Goal: Transaction & Acquisition: Purchase product/service

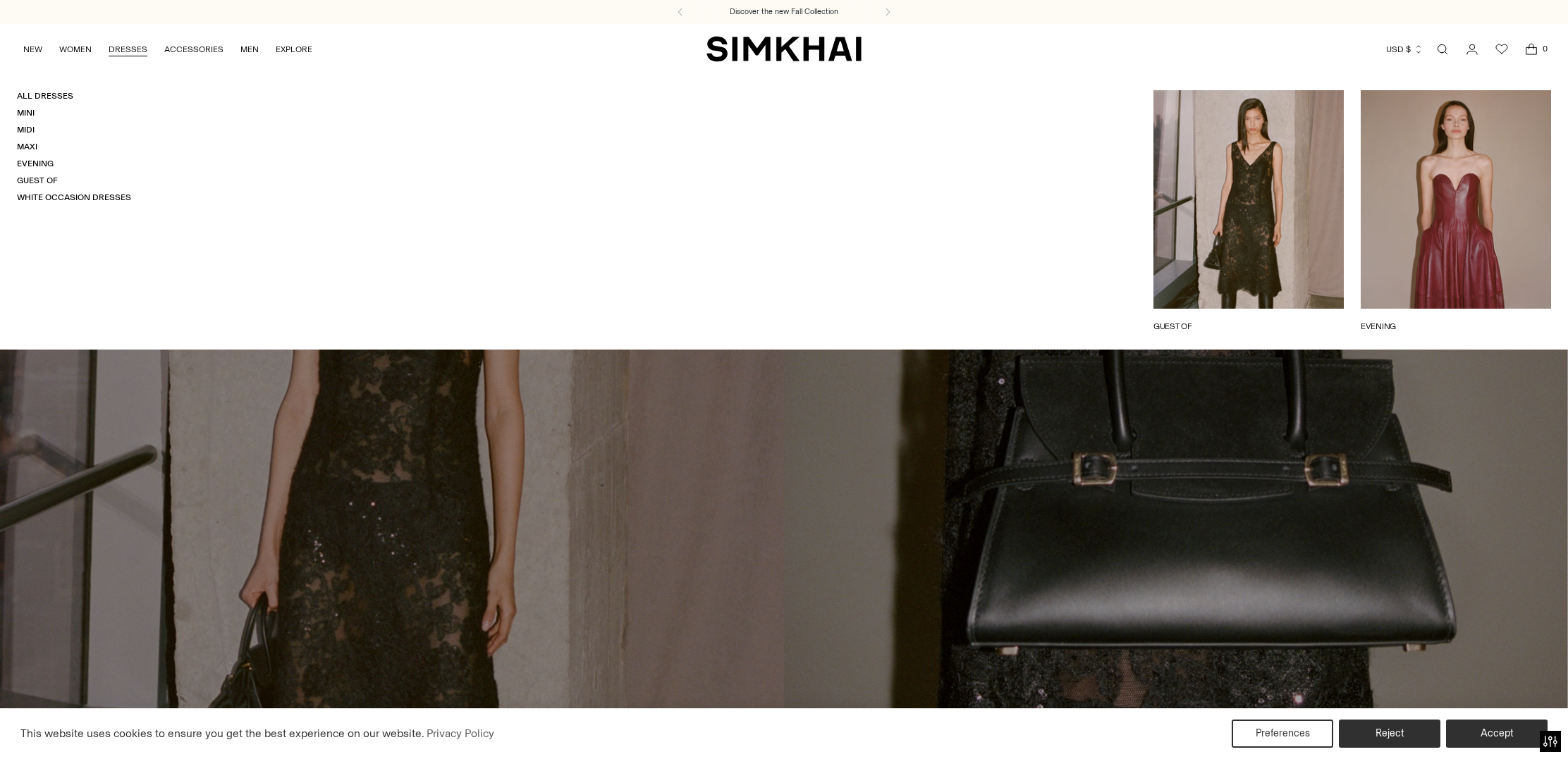
click at [135, 49] on link "DRESSES" at bounding box center [128, 50] width 39 height 31
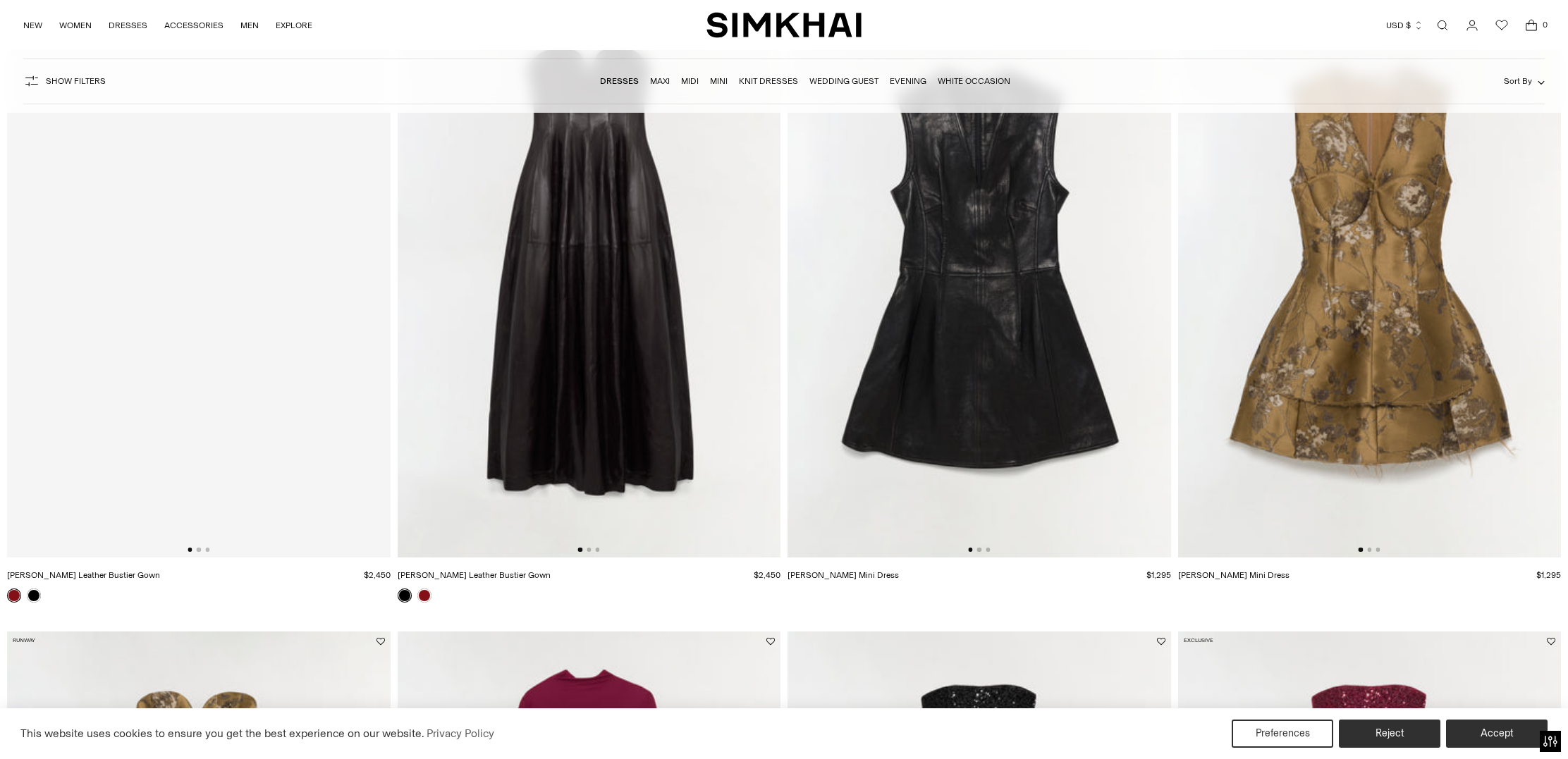
scroll to position [772, 0]
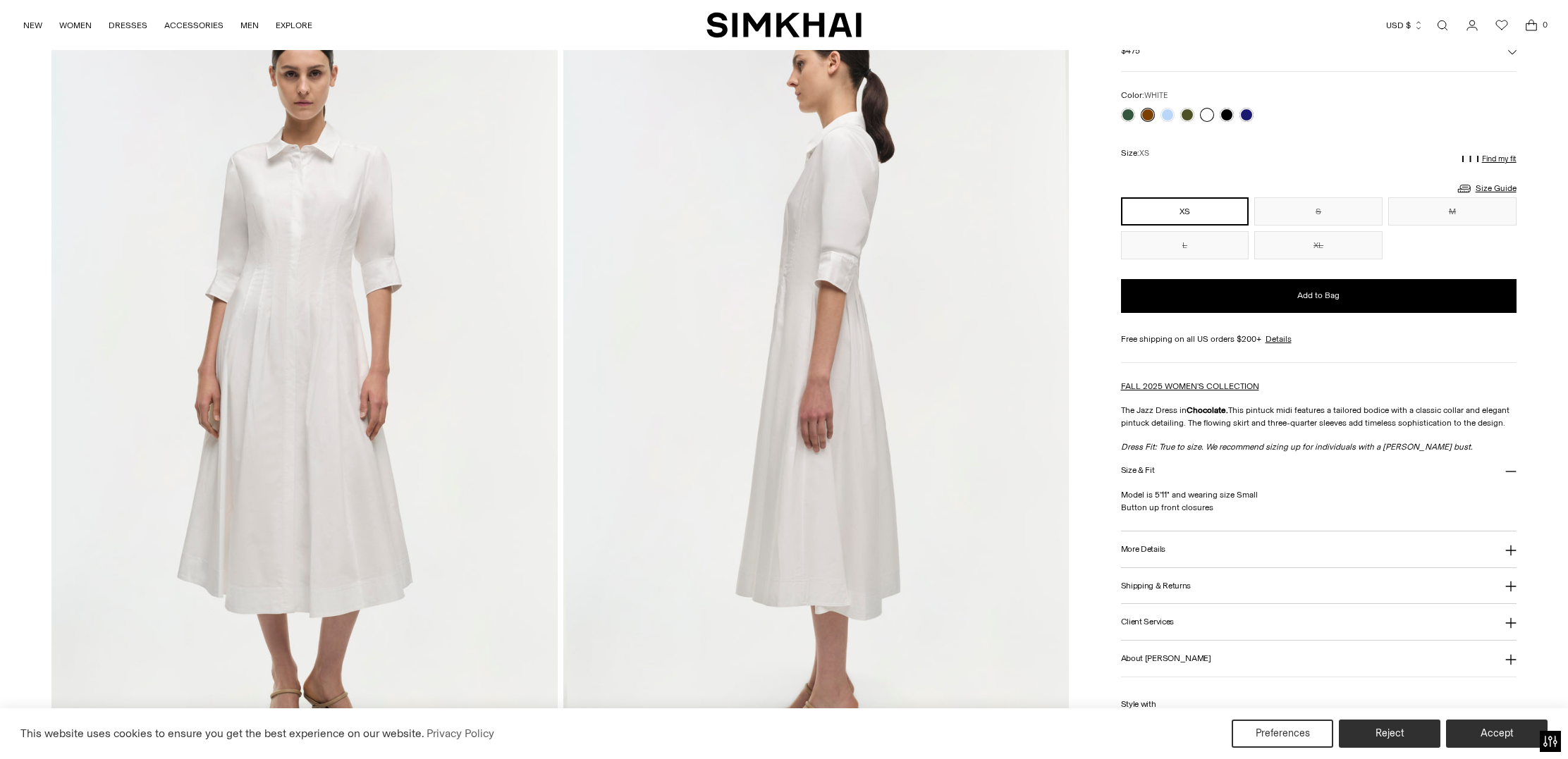
scroll to position [91, 0]
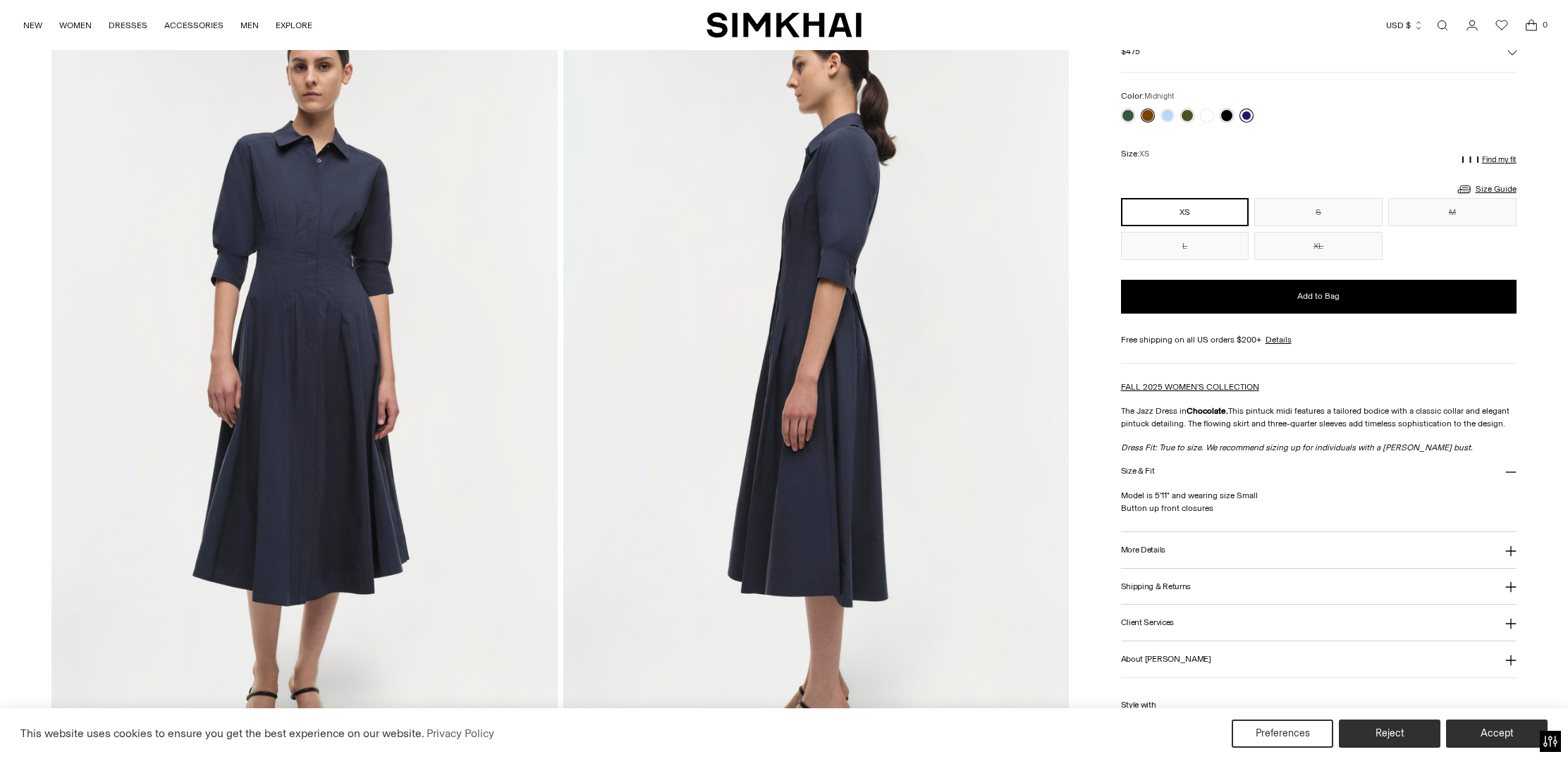
click at [1246, 113] on link at bounding box center [1246, 115] width 14 height 14
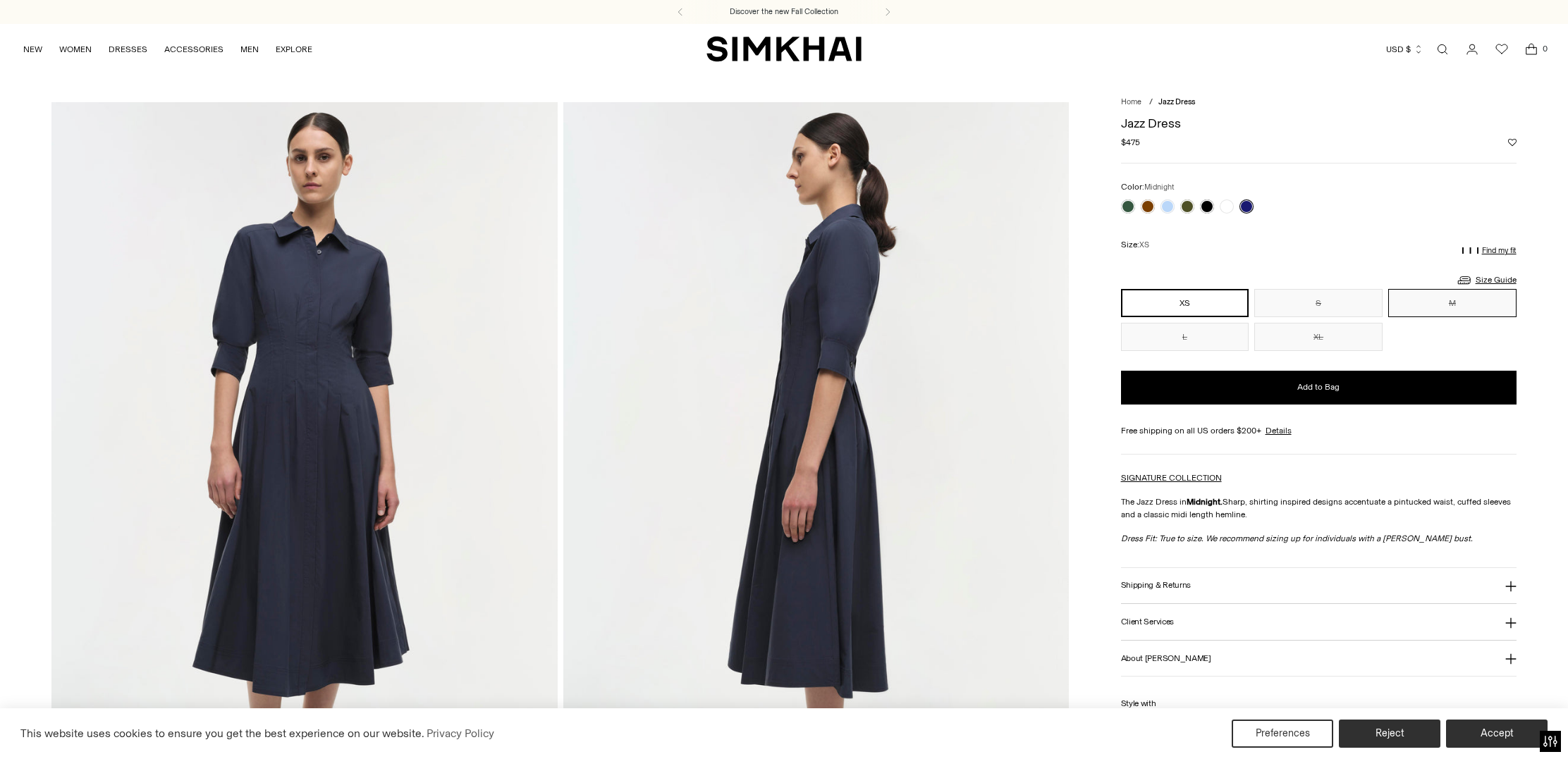
click at [1422, 308] on button "M" at bounding box center [1453, 303] width 128 height 28
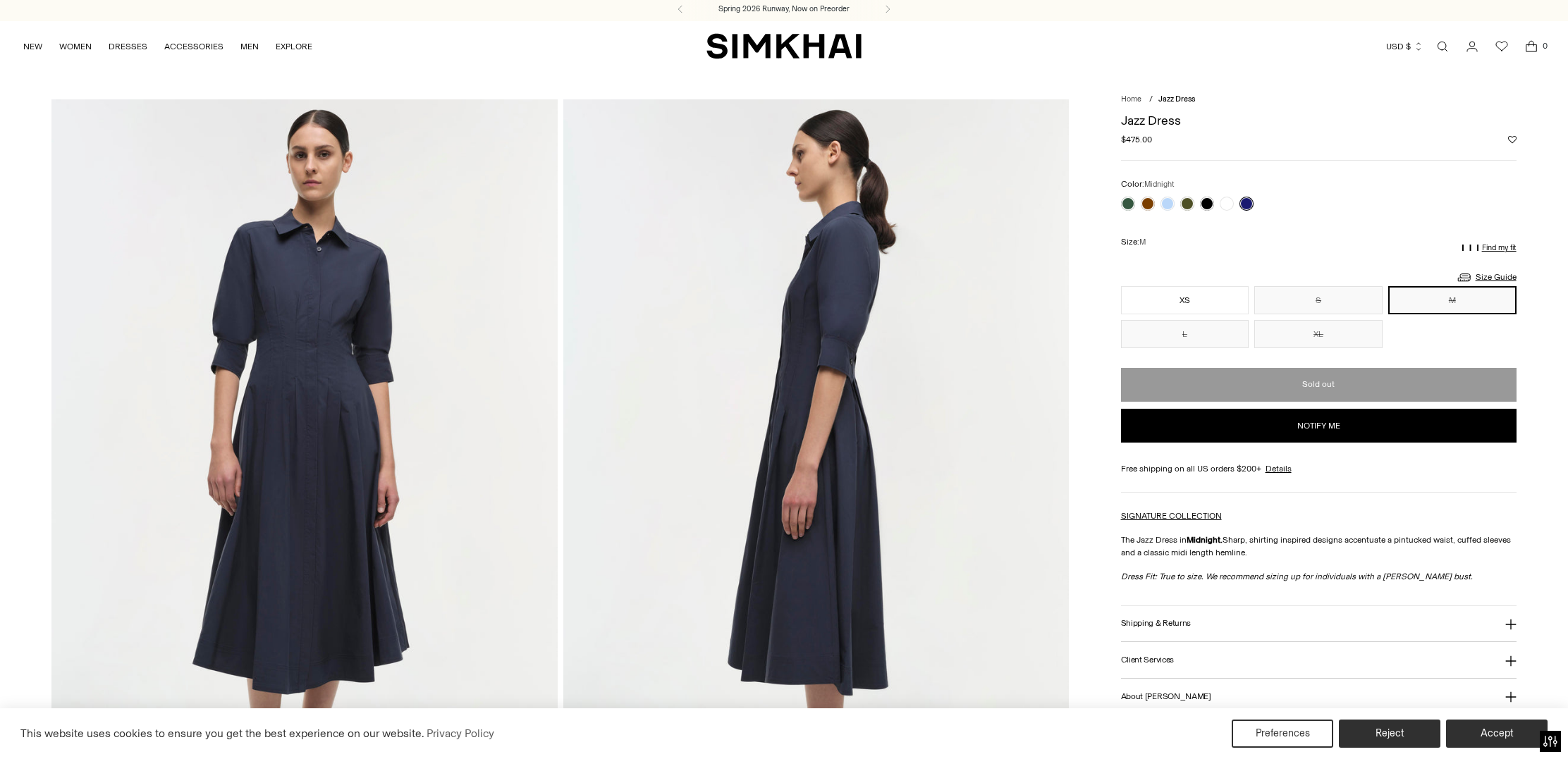
scroll to position [4, 0]
